Goal: Obtain resource: Obtain resource

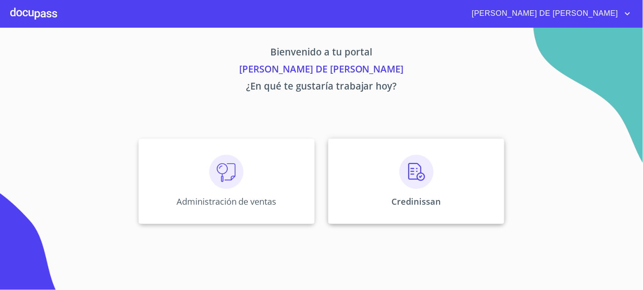
click at [347, 195] on div "Credinissan" at bounding box center [417, 181] width 176 height 85
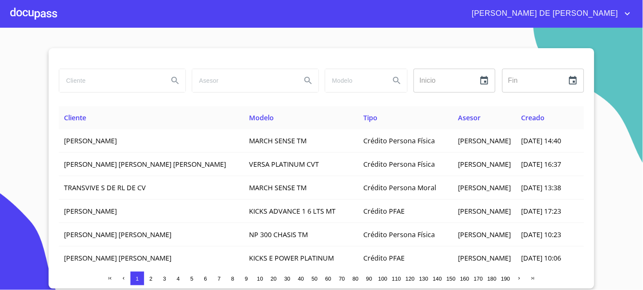
click at [116, 83] on input "search" at bounding box center [110, 80] width 102 height 23
type input "[PERSON_NAME]"
click at [170, 82] on icon "Search" at bounding box center [175, 81] width 10 height 10
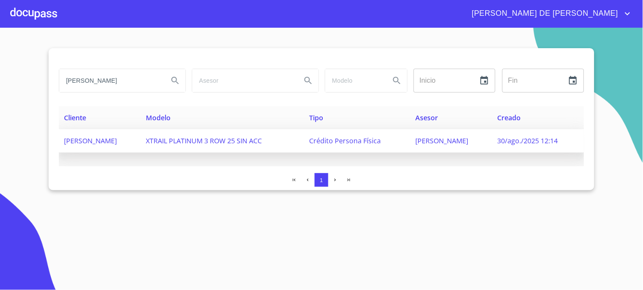
click at [434, 141] on span "[PERSON_NAME]" at bounding box center [442, 140] width 53 height 9
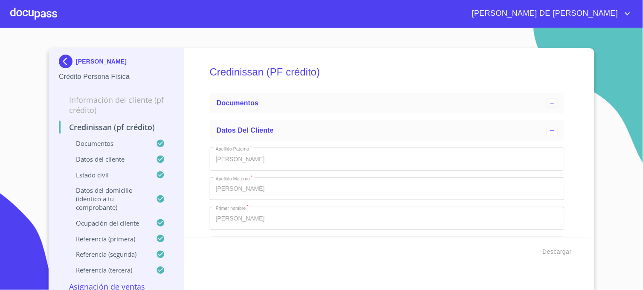
type input "14 de feb. de 2005"
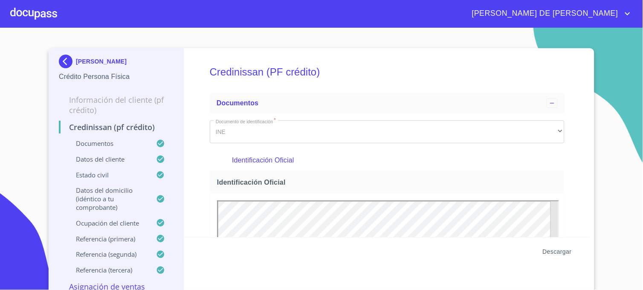
click at [552, 250] on span "Descargar" at bounding box center [557, 252] width 29 height 11
